Goal: Information Seeking & Learning: Learn about a topic

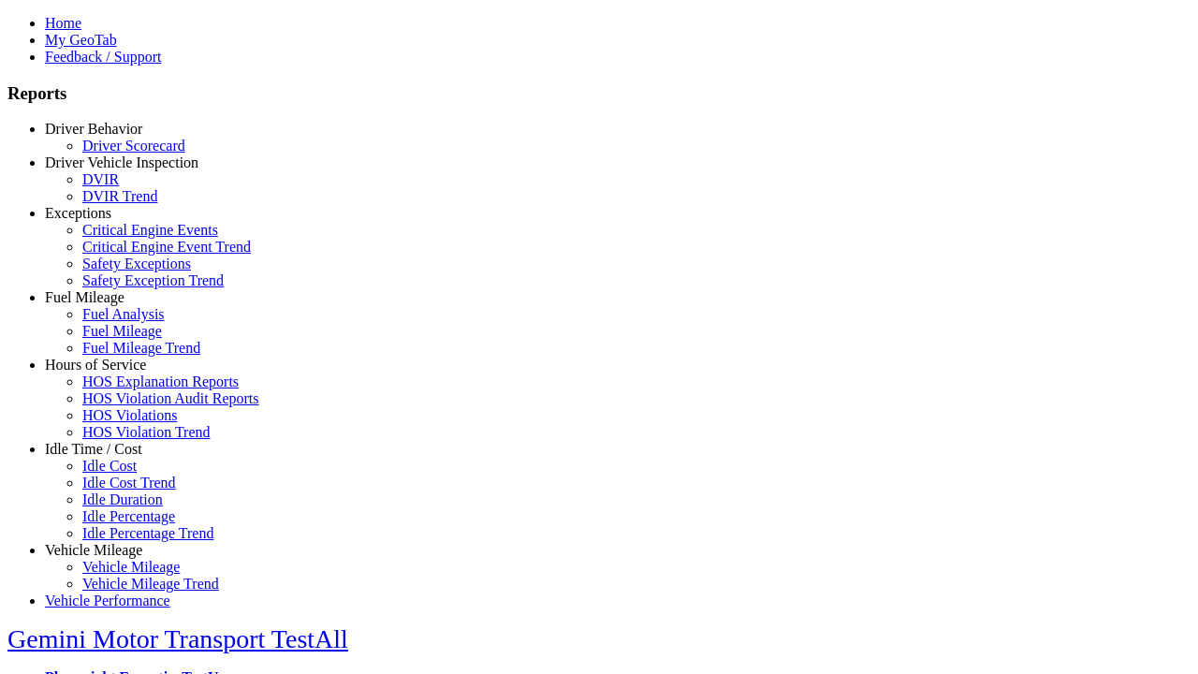
click at [108, 221] on link "Exceptions" at bounding box center [78, 213] width 66 height 16
click at [122, 255] on link "Critical Engine Event Trend" at bounding box center [166, 247] width 168 height 16
type input "*********"
